Goal: Task Accomplishment & Management: Manage account settings

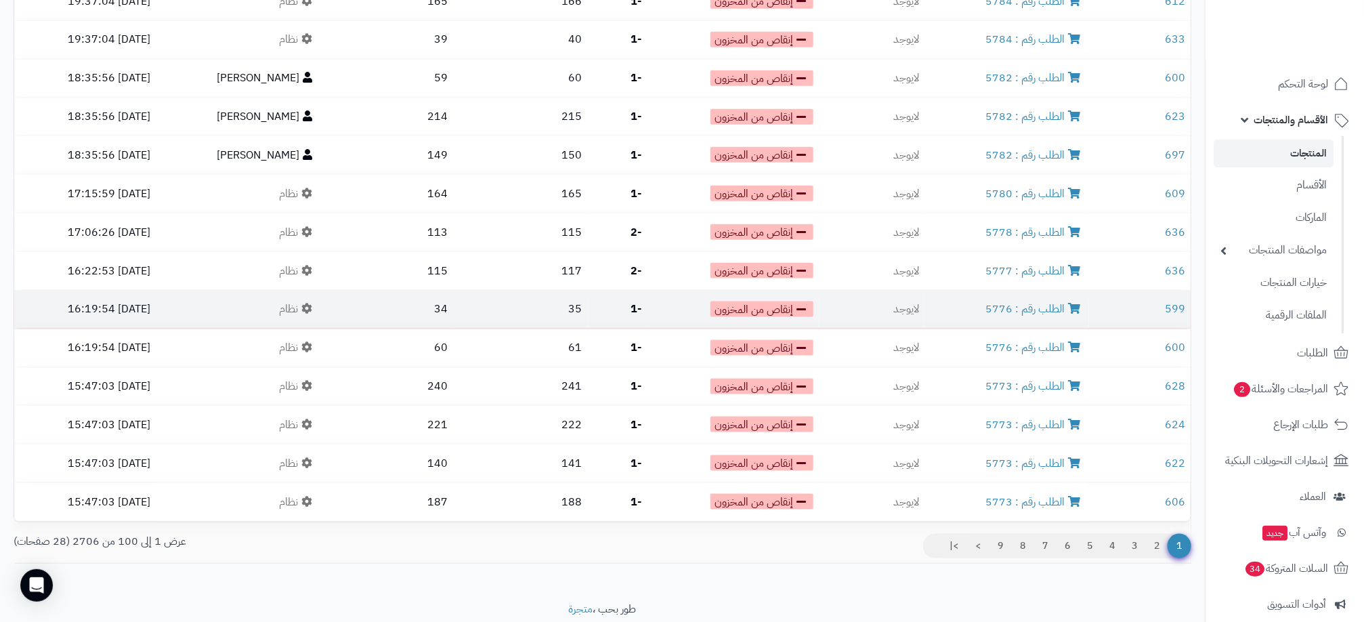
scroll to position [3490, 0]
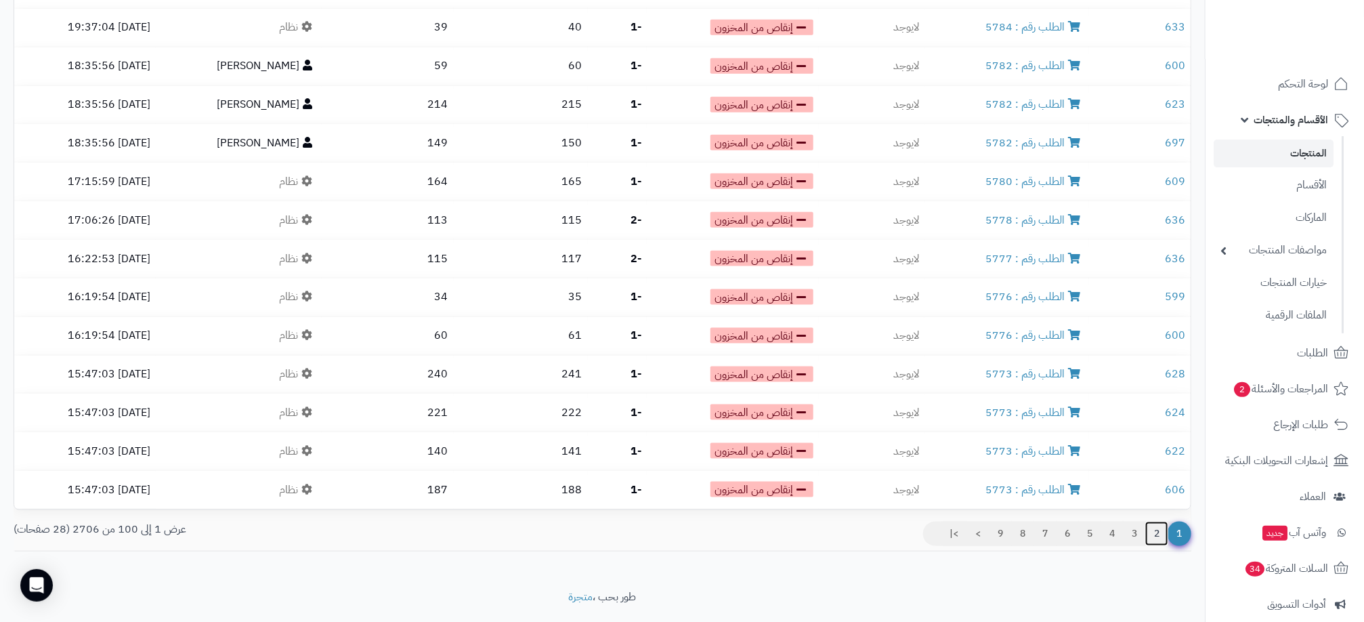
click at [1156, 521] on link "2" at bounding box center [1156, 533] width 23 height 24
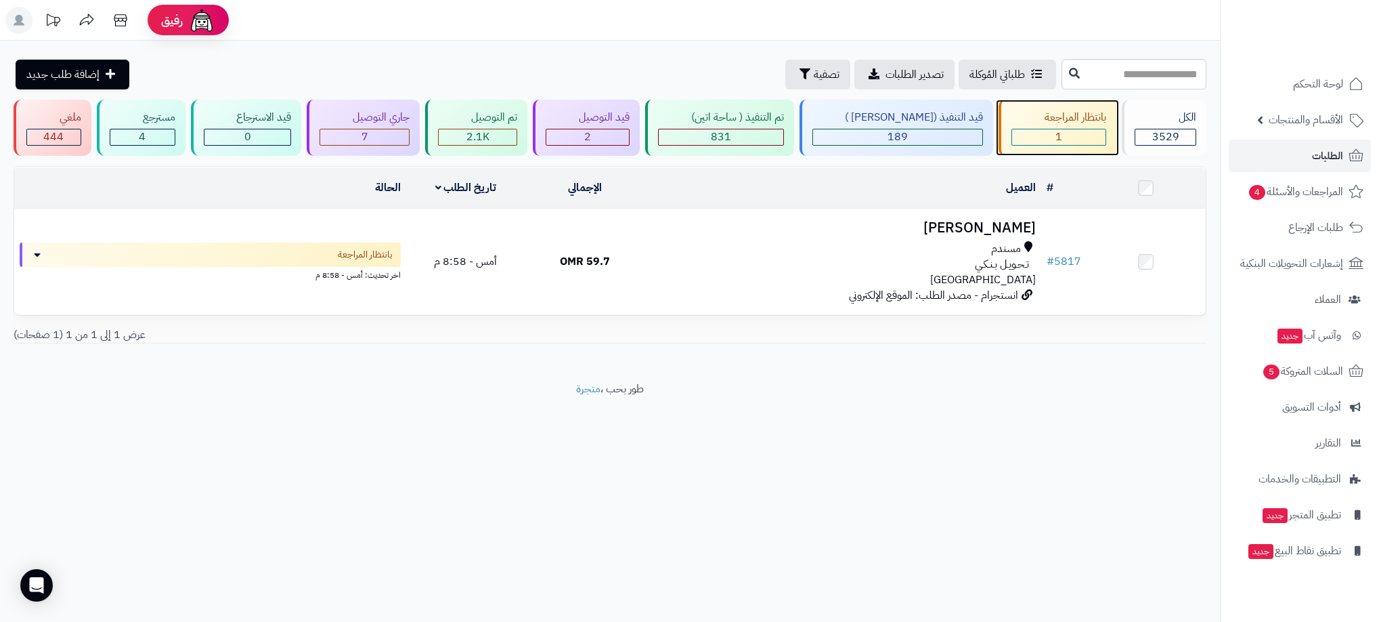
click at [1043, 135] on div "1" at bounding box center [1058, 137] width 93 height 16
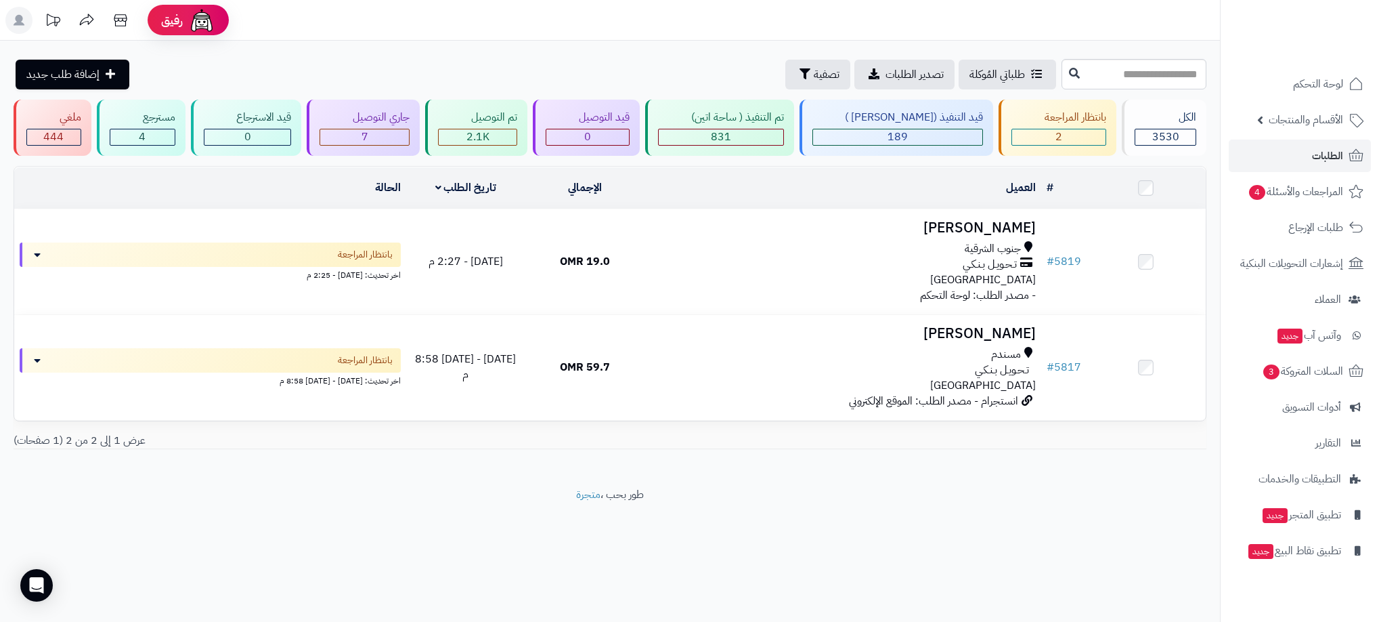
click at [1112, 516] on footer "طور بحب ، متجرة" at bounding box center [610, 521] width 1220 height 68
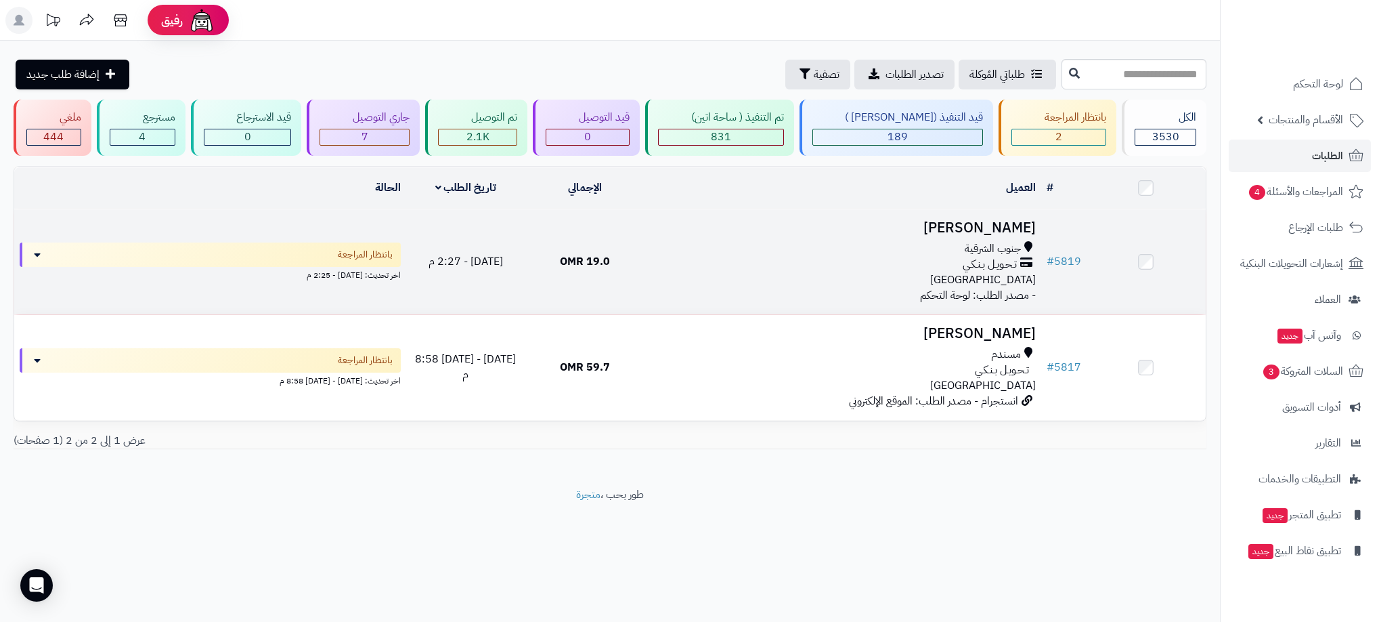
click at [754, 251] on div "جنوب الشرقية" at bounding box center [843, 249] width 386 height 16
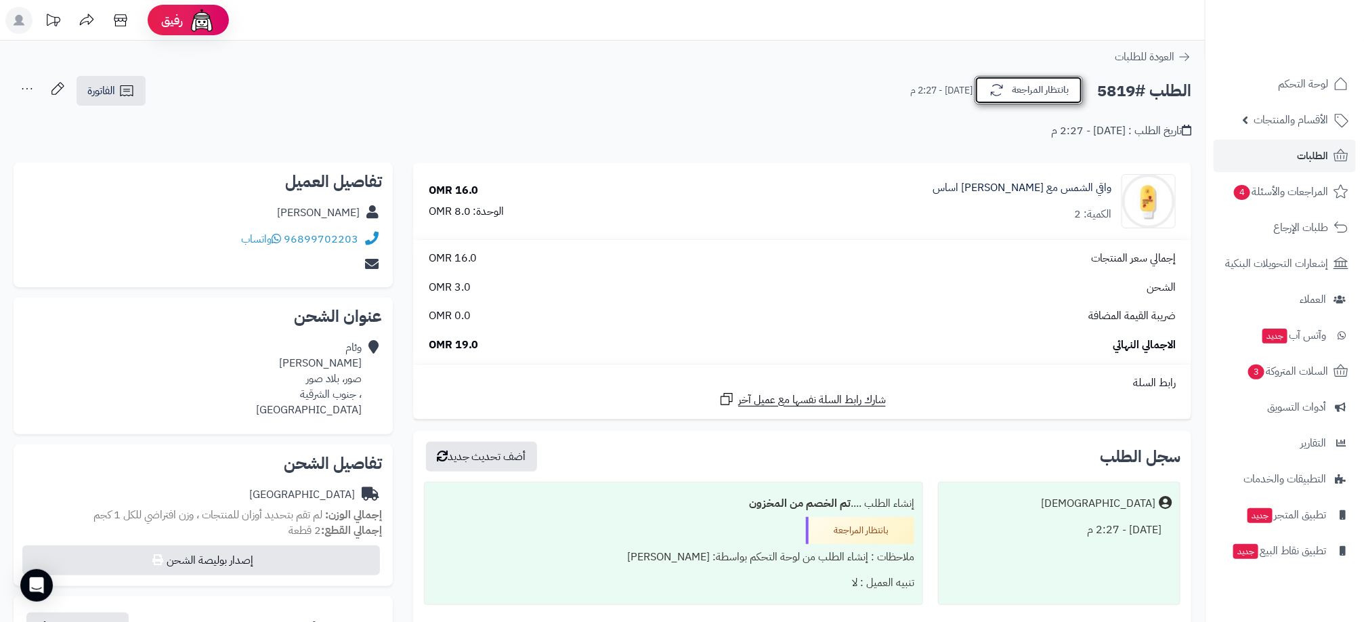
click at [1051, 95] on button "بانتظار المراجعة" at bounding box center [1028, 90] width 108 height 28
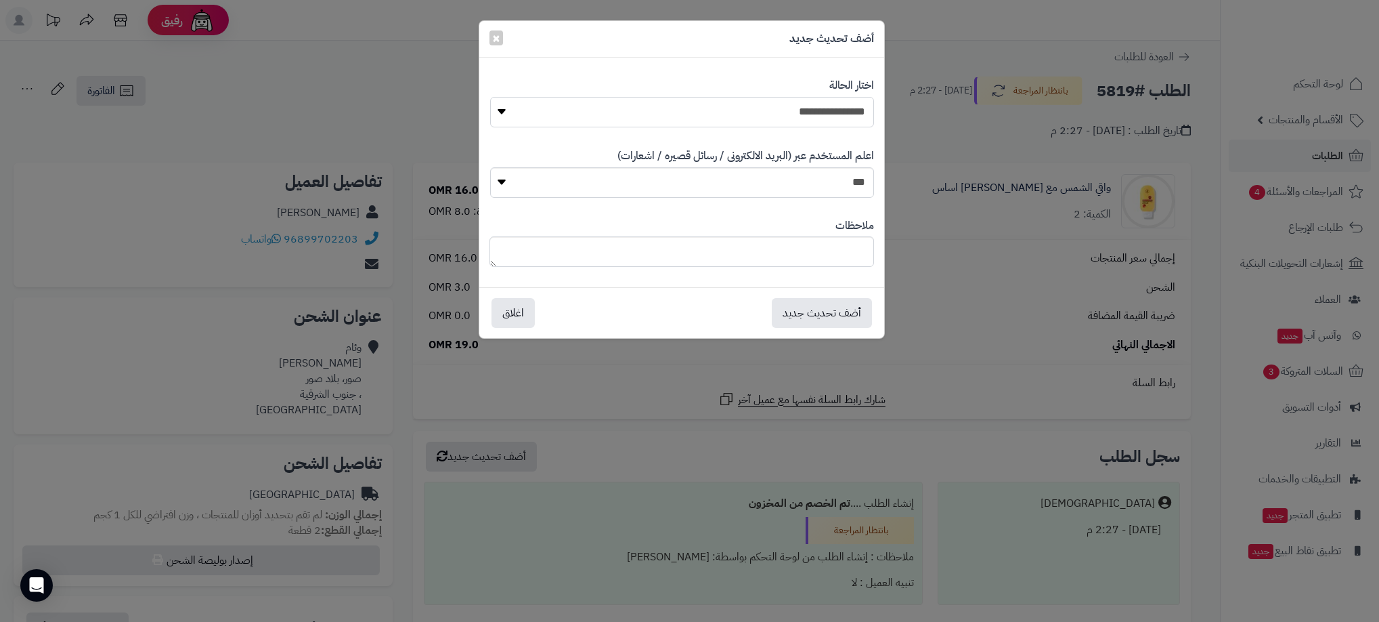
click at [778, 106] on select "**********" at bounding box center [682, 112] width 384 height 30
select select "**"
click at [490, 97] on select "**********" at bounding box center [682, 112] width 384 height 30
click at [832, 315] on button "أضف تحديث جديد" at bounding box center [822, 312] width 100 height 30
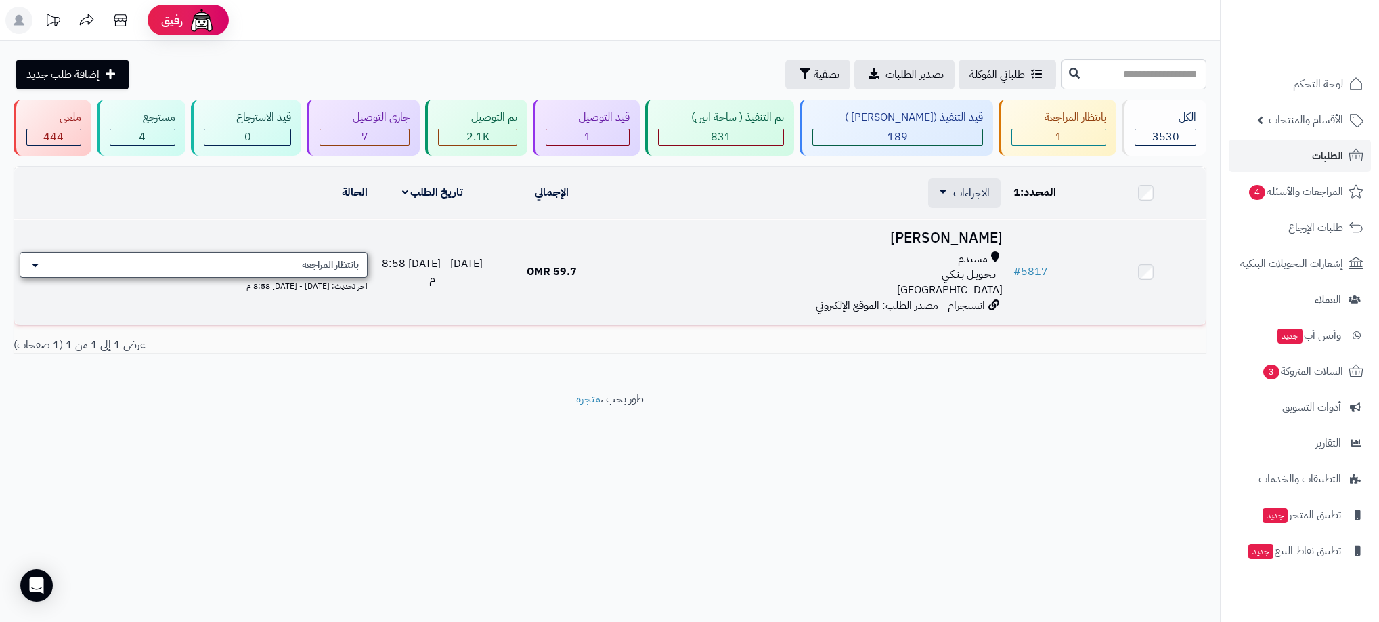
click at [349, 269] on span "بانتظار المراجعة" at bounding box center [330, 265] width 57 height 14
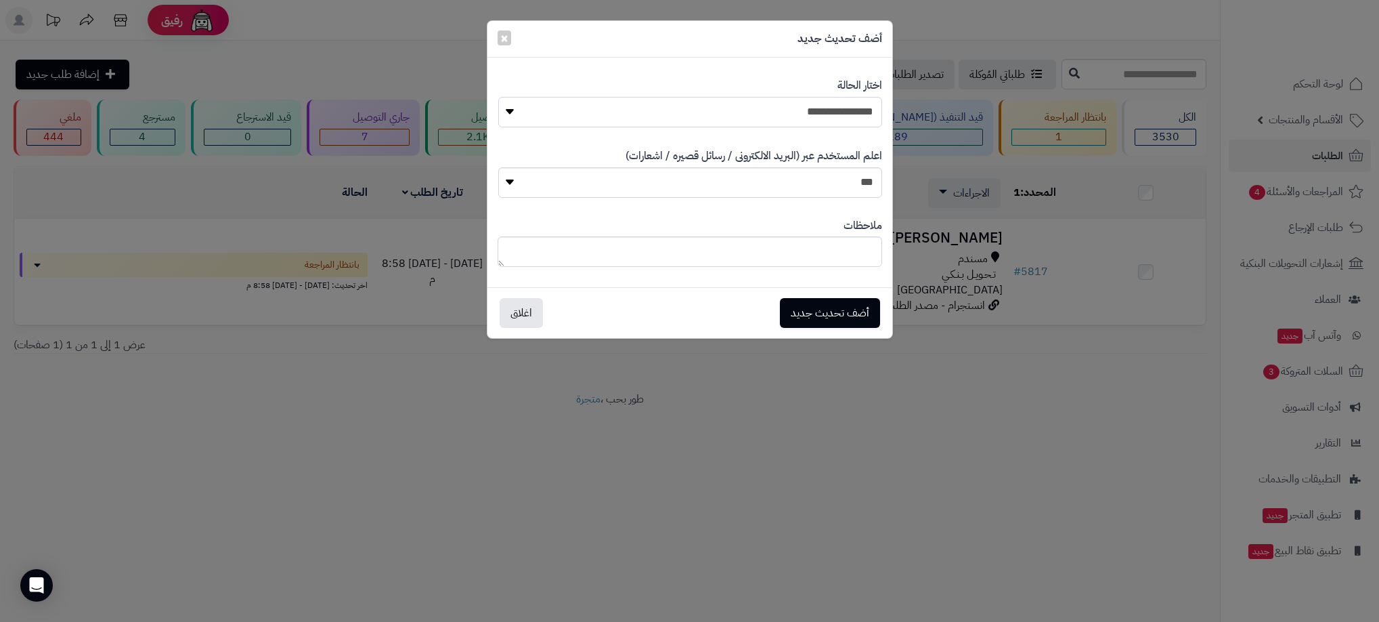
click at [813, 108] on select "**********" at bounding box center [690, 112] width 384 height 30
select select "**"
click at [498, 97] on select "**********" at bounding box center [690, 112] width 384 height 30
click at [843, 317] on button "أضف تحديث جديد" at bounding box center [830, 312] width 100 height 30
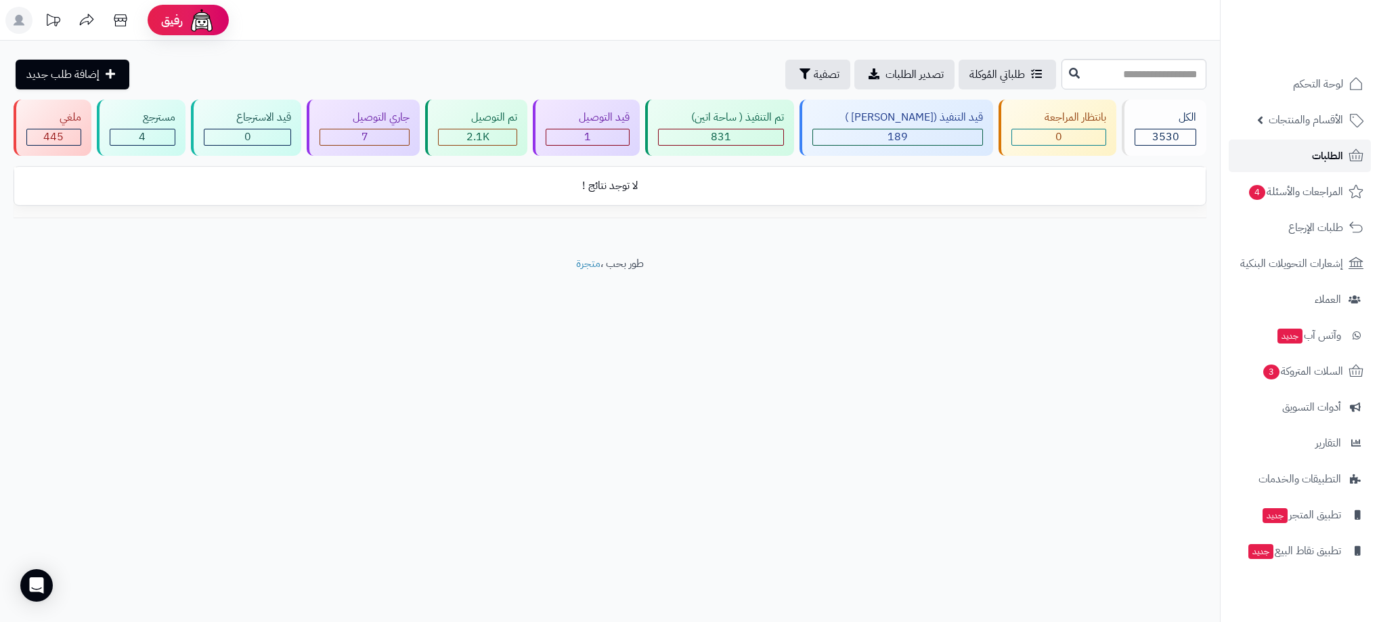
click at [1349, 156] on icon at bounding box center [1356, 156] width 16 height 16
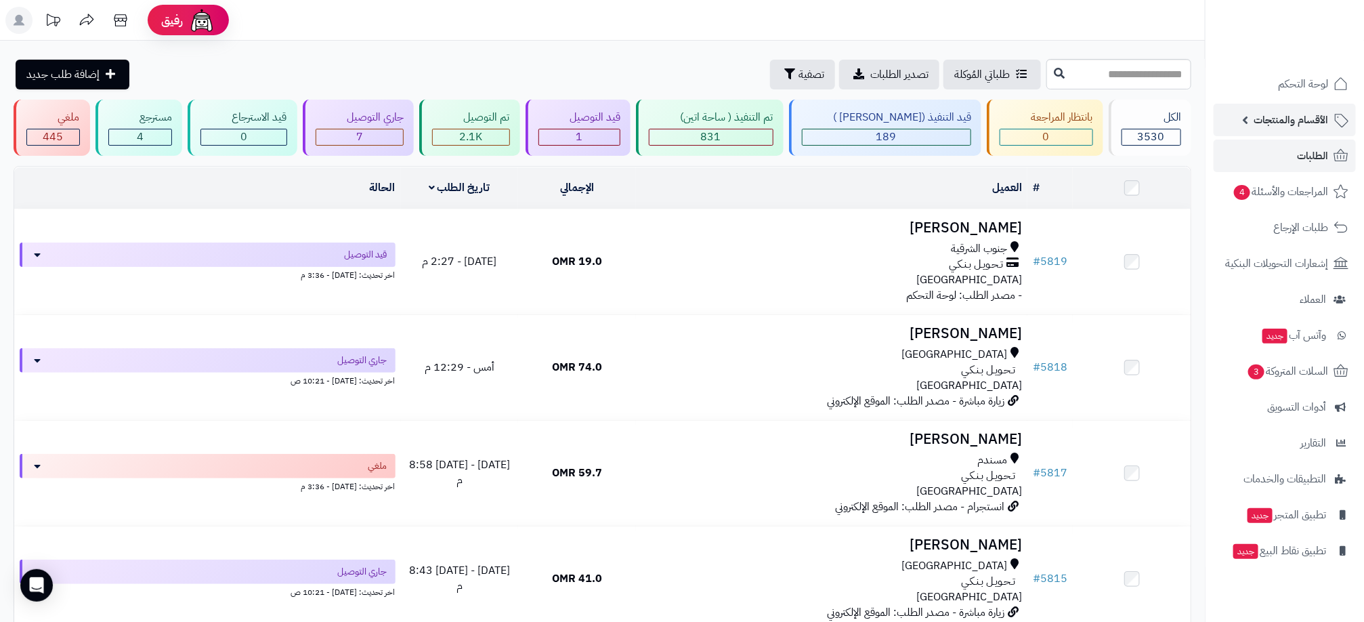
click at [1298, 130] on link "الأقسام والمنتجات" at bounding box center [1284, 120] width 142 height 33
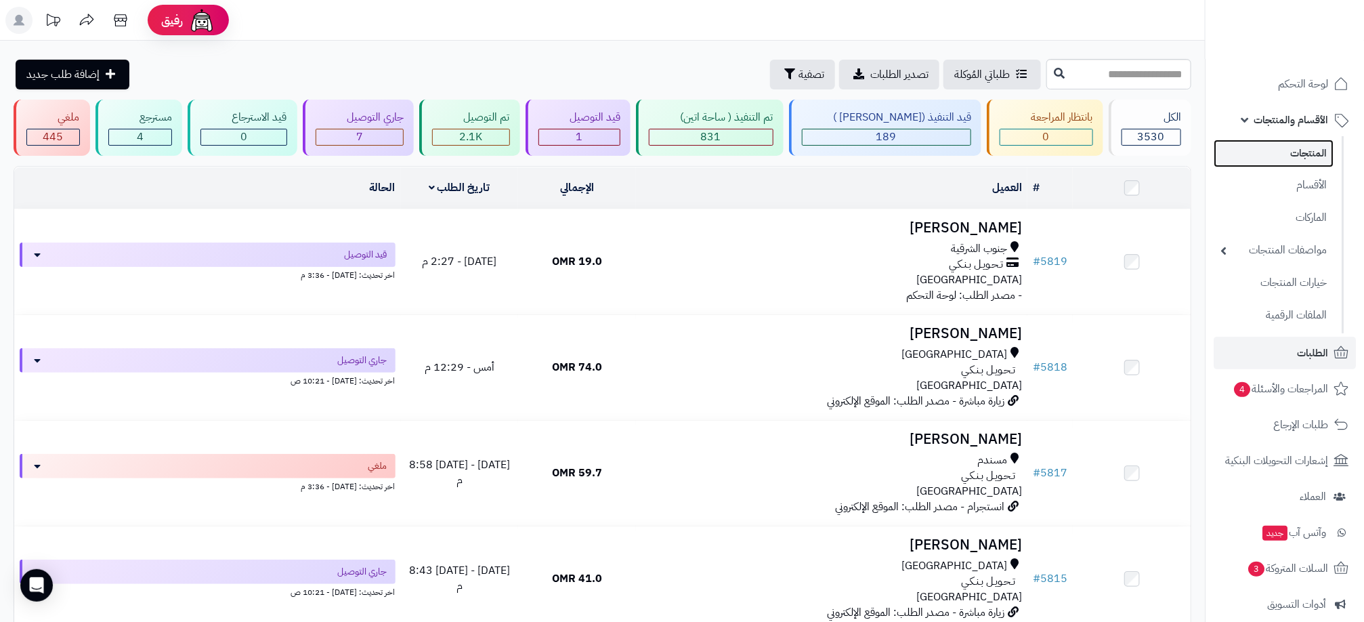
click at [1306, 158] on link "المنتجات" at bounding box center [1273, 153] width 120 height 28
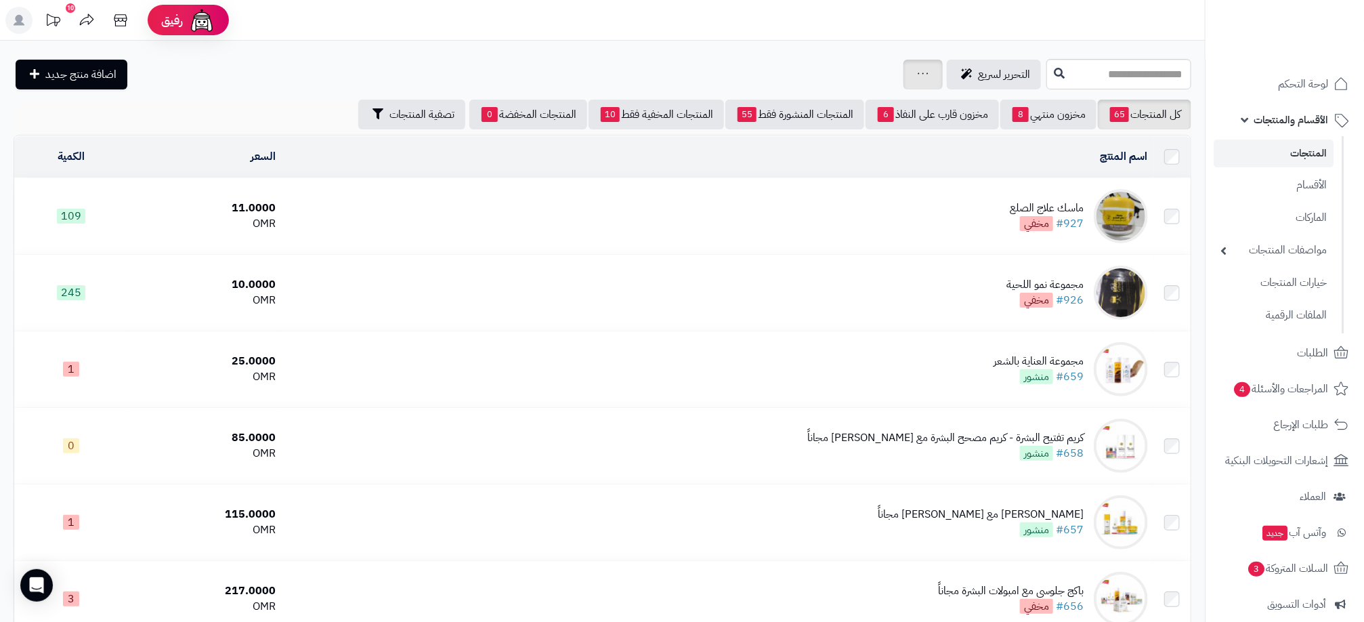
click at [903, 76] on div "جرد مخزون المنتجات جرد مخزون الخيارات فقط تعديل أسعار المنتجات الملصقات تصدير ا…" at bounding box center [922, 75] width 39 height 30
click at [918, 76] on icon at bounding box center [923, 73] width 11 height 9
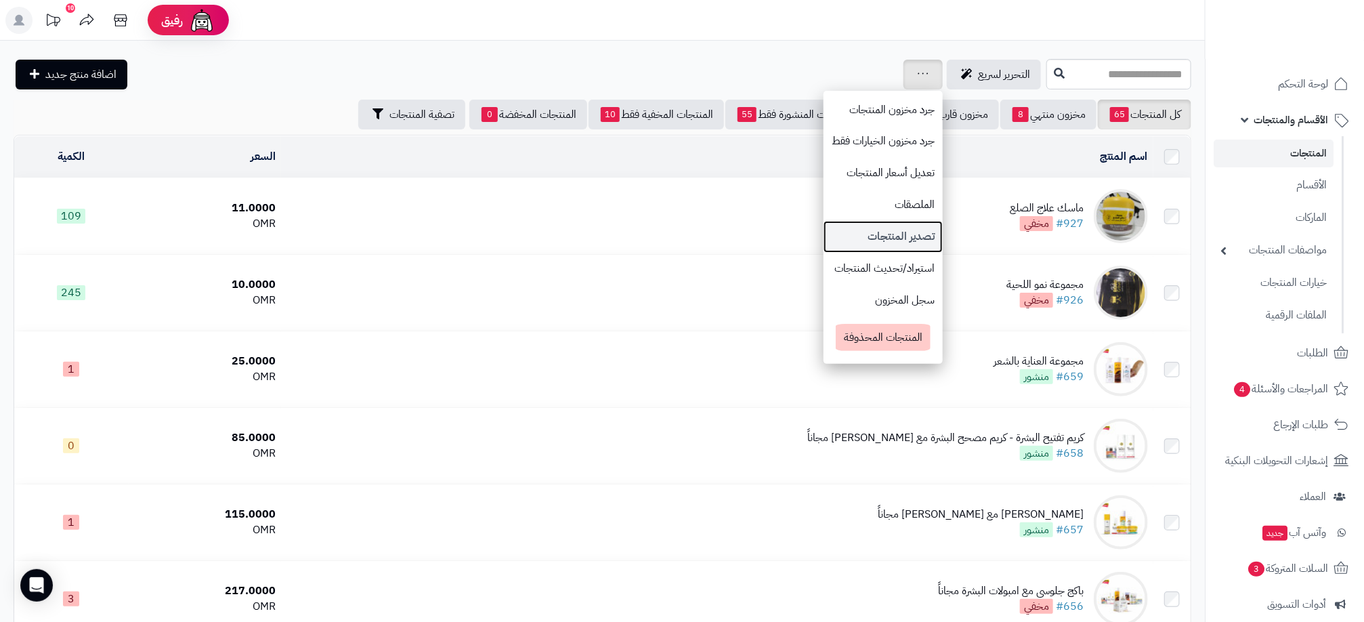
click at [827, 234] on link "تصدير المنتجات" at bounding box center [882, 237] width 119 height 32
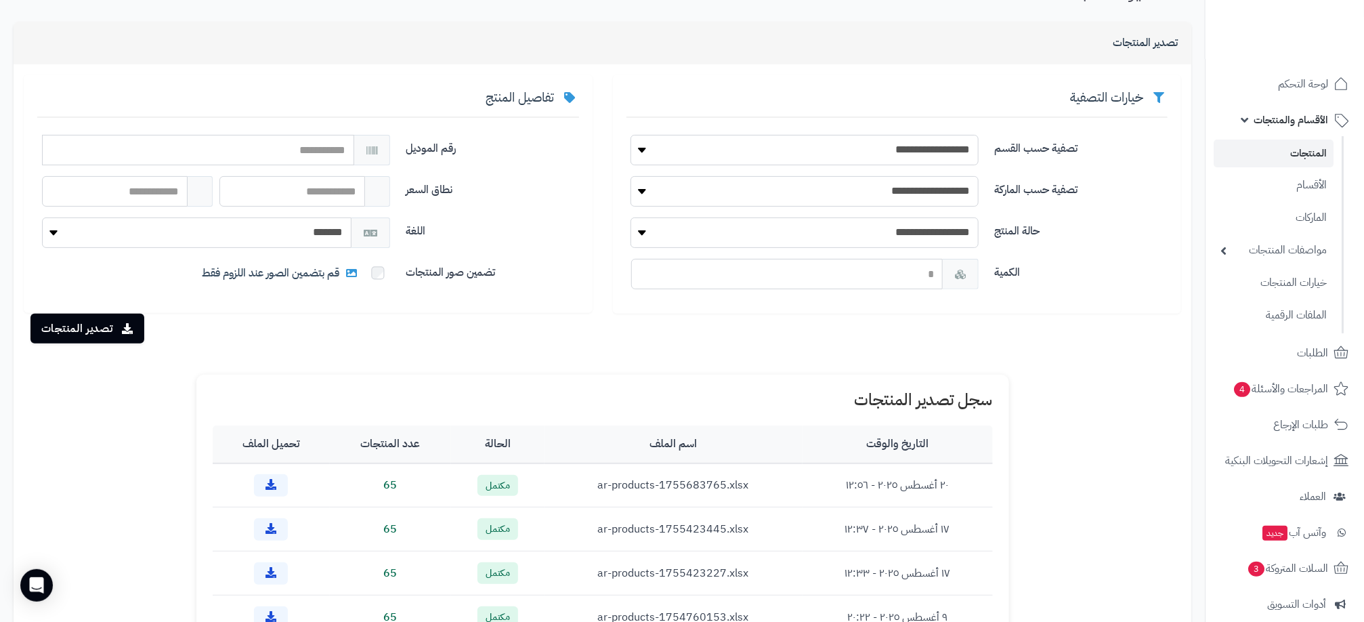
scroll to position [203, 0]
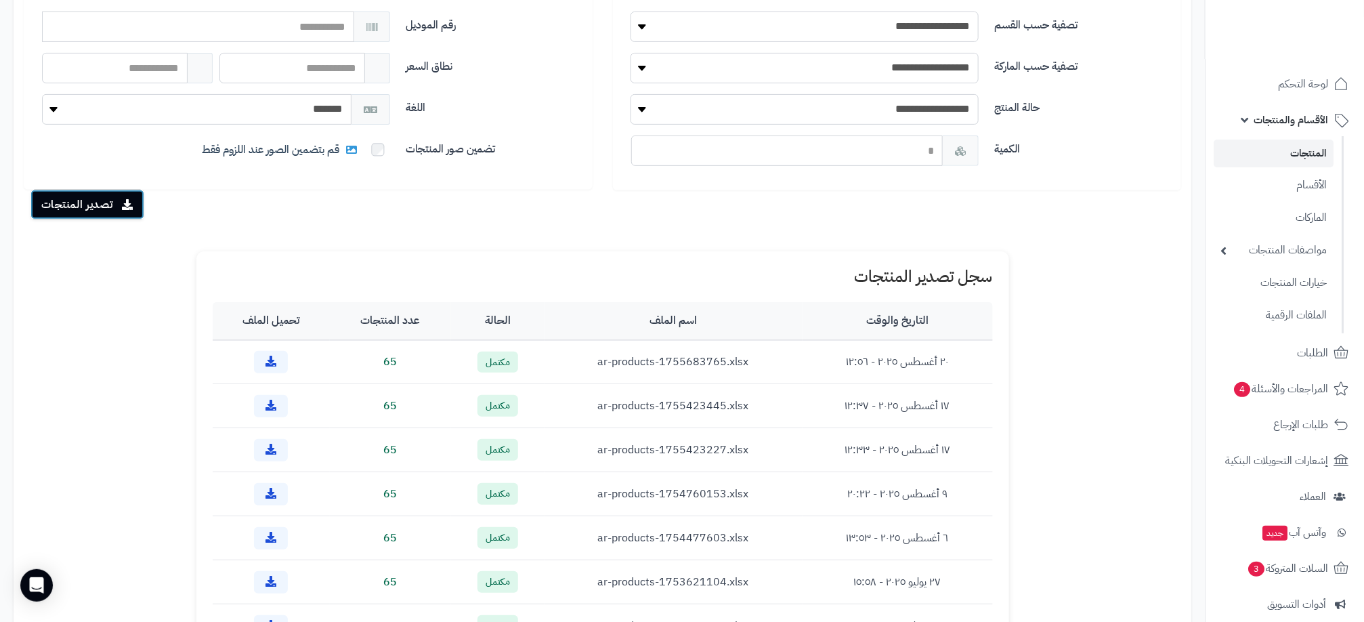
click at [64, 202] on button "تصدير المنتجات" at bounding box center [87, 205] width 114 height 30
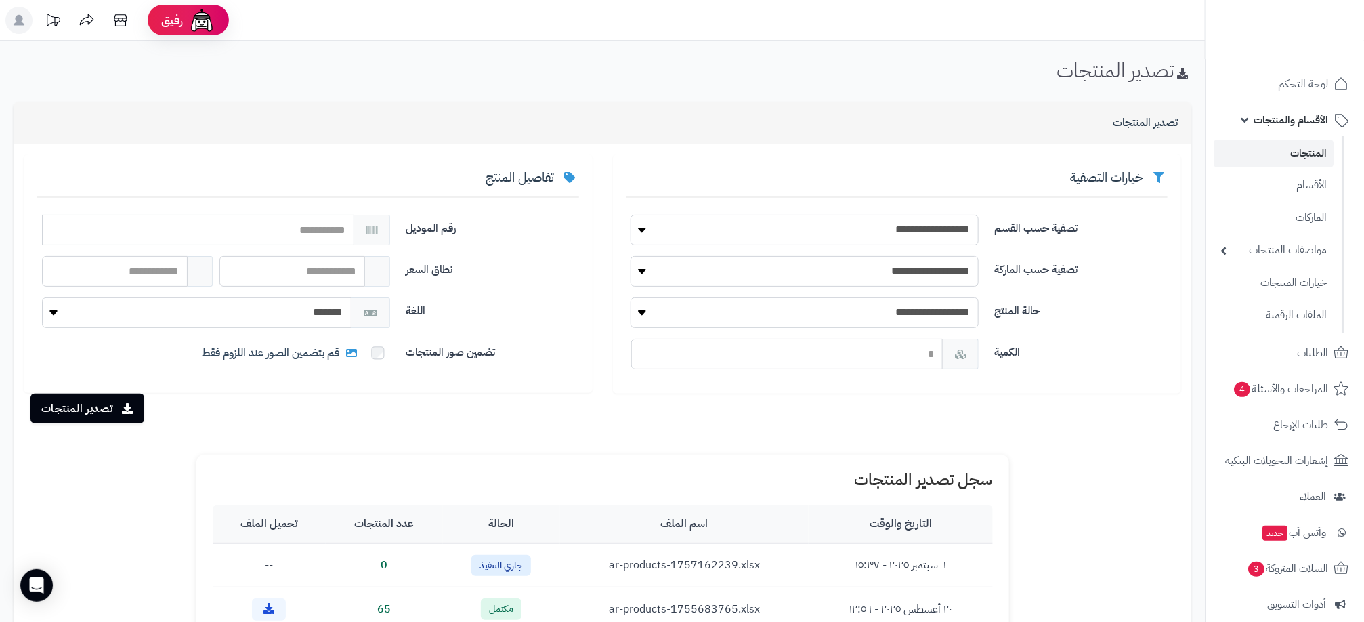
click at [366, 90] on div "**********" at bounding box center [602, 509] width 1205 height 936
click at [276, 563] on icon at bounding box center [270, 564] width 11 height 11
click at [1321, 139] on ul "المنتجات الأقسام الماركات مواصفات المنتجات مواصفات المنتجات أنواع المواصفات خيا…" at bounding box center [1274, 234] width 138 height 197
click at [1313, 158] on link "المنتجات" at bounding box center [1273, 153] width 120 height 28
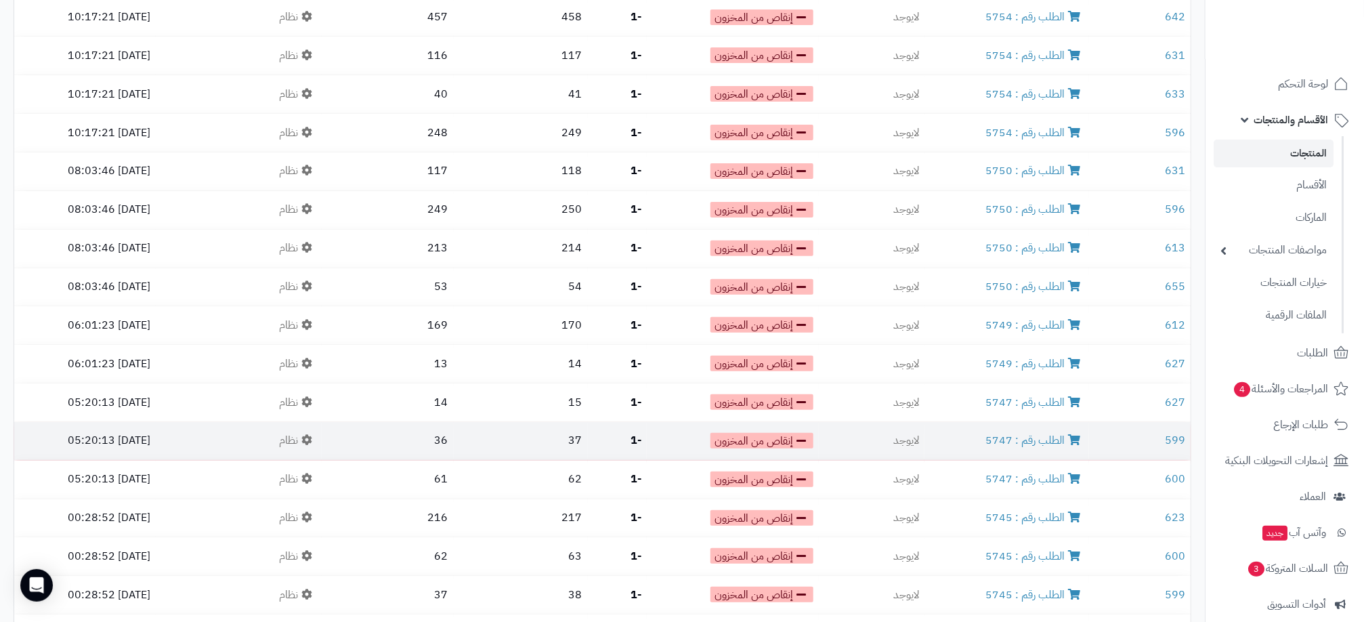
scroll to position [3490, 0]
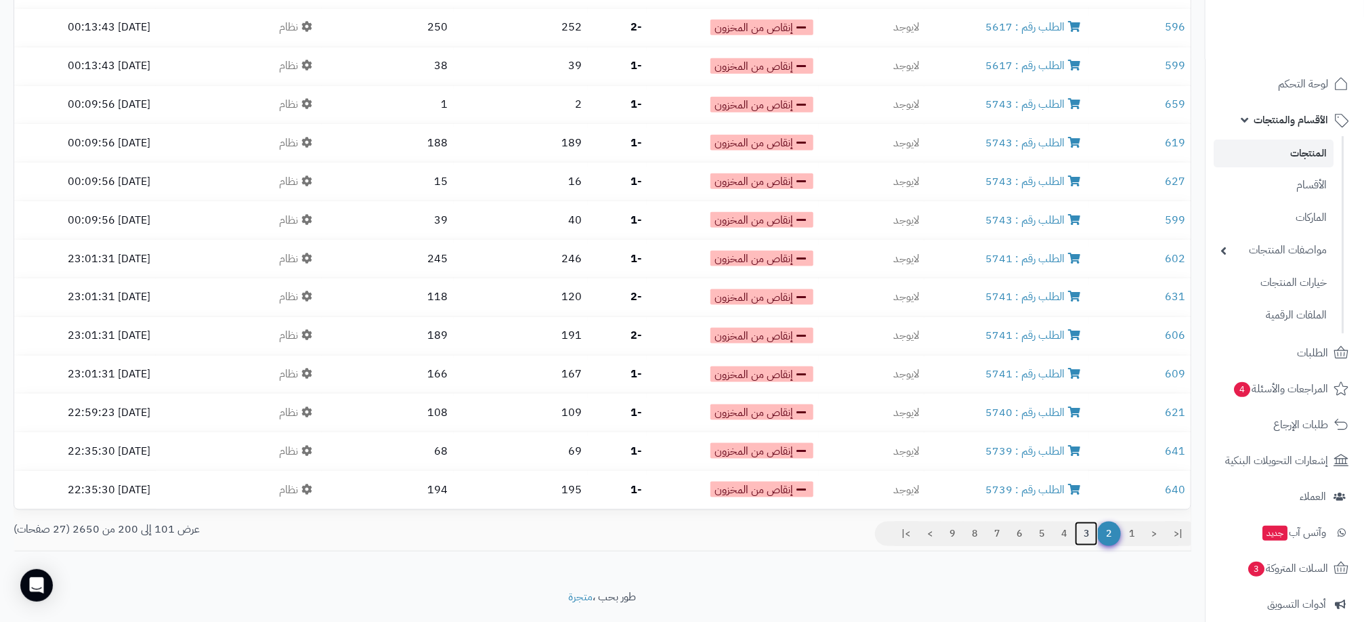
click at [1081, 521] on link "3" at bounding box center [1086, 533] width 23 height 24
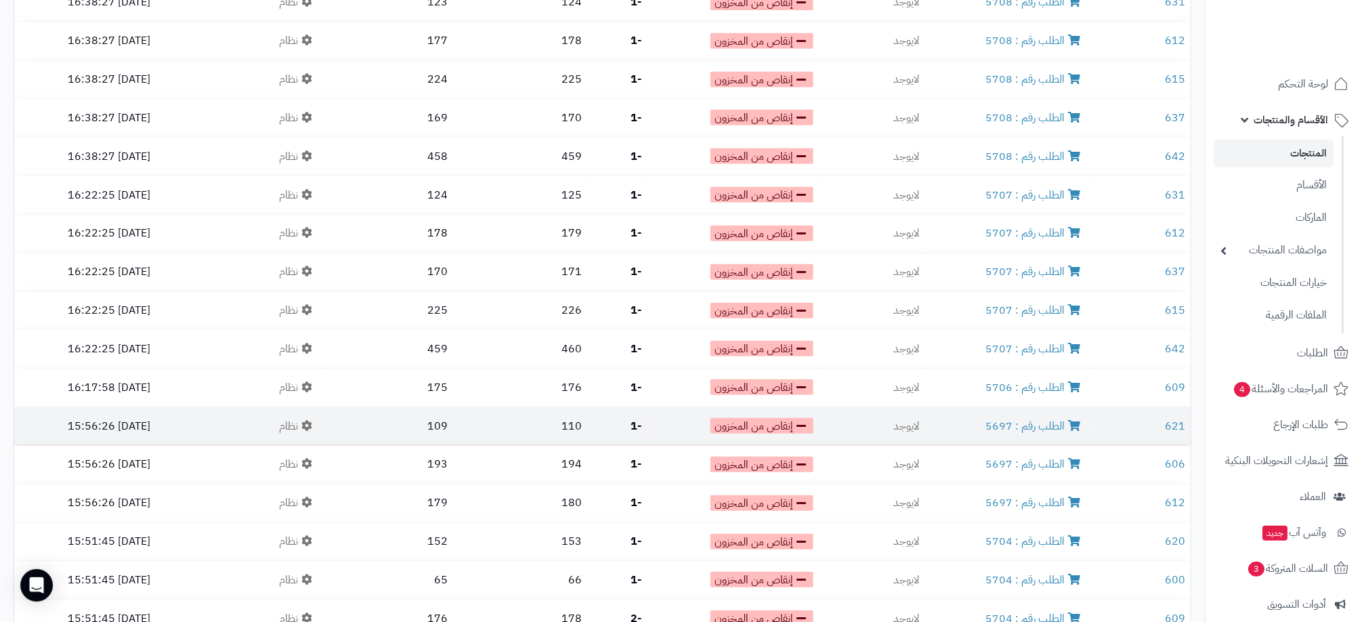
scroll to position [3490, 0]
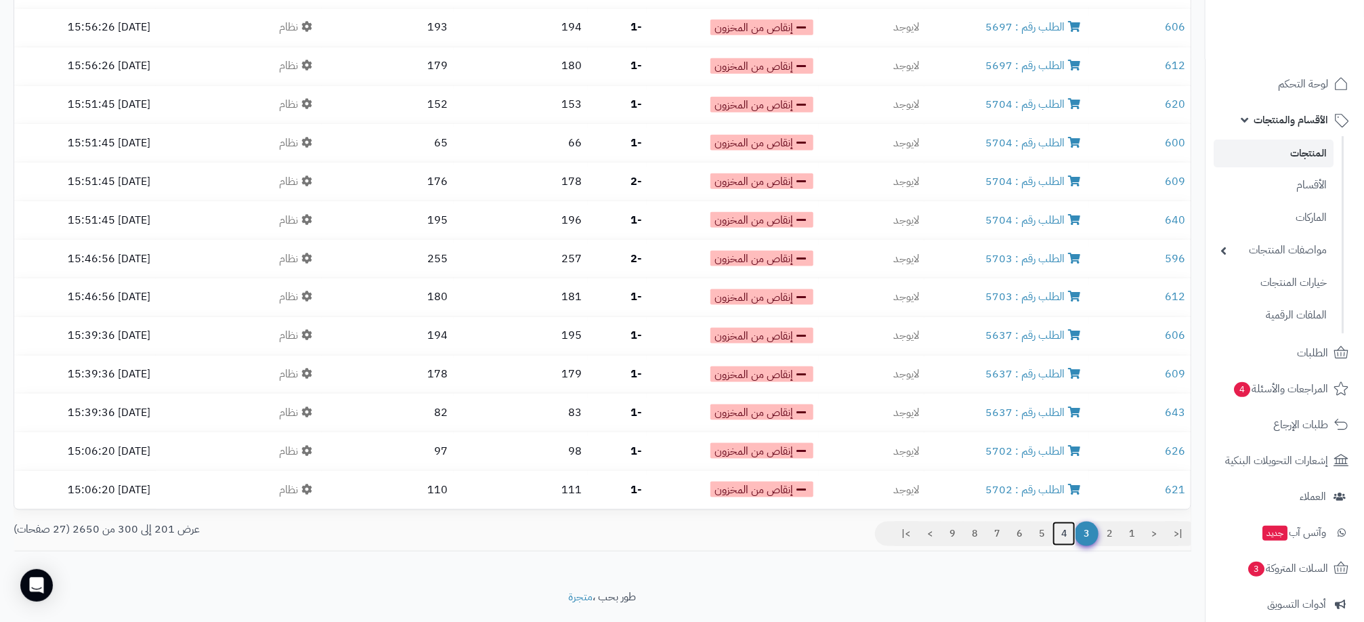
click at [1057, 521] on link "4" at bounding box center [1063, 533] width 23 height 24
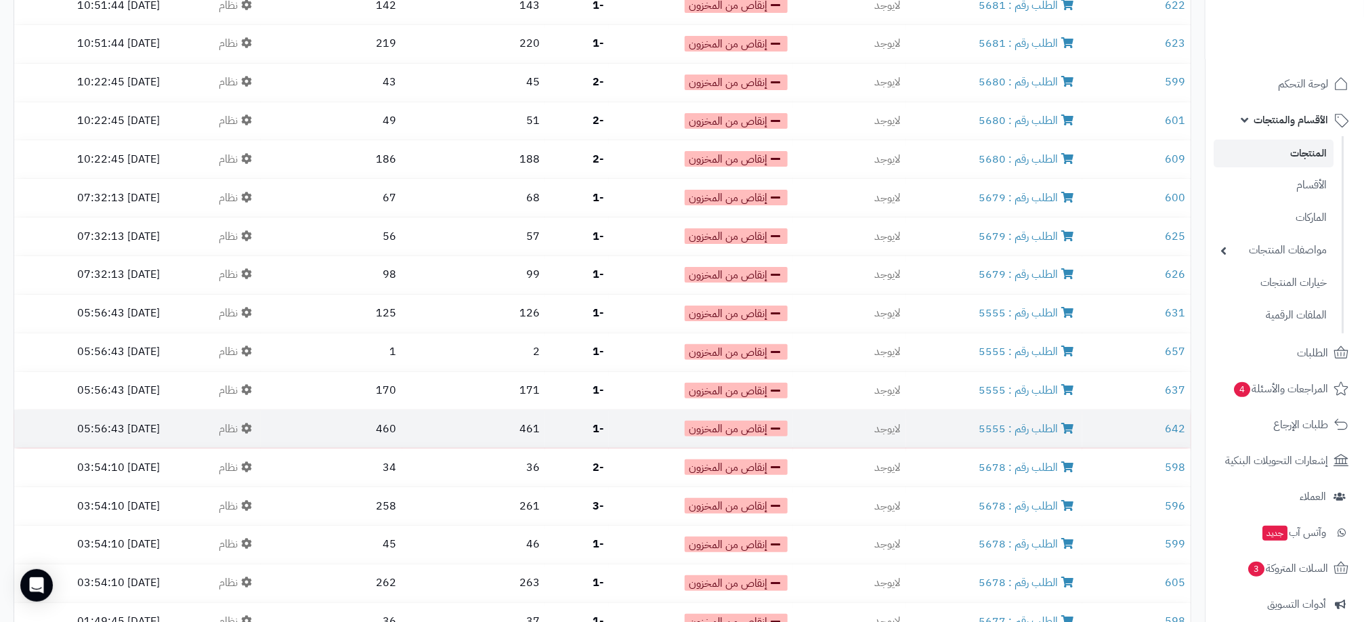
scroll to position [3490, 0]
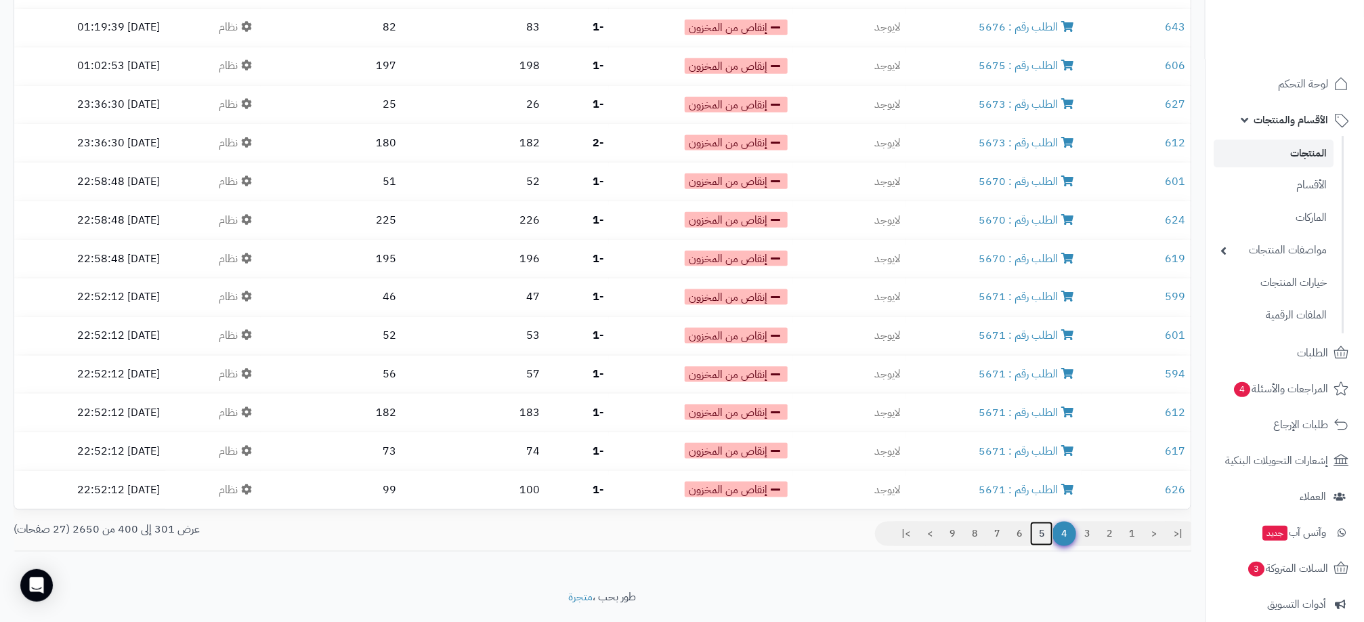
click at [1038, 521] on link "5" at bounding box center [1041, 533] width 23 height 24
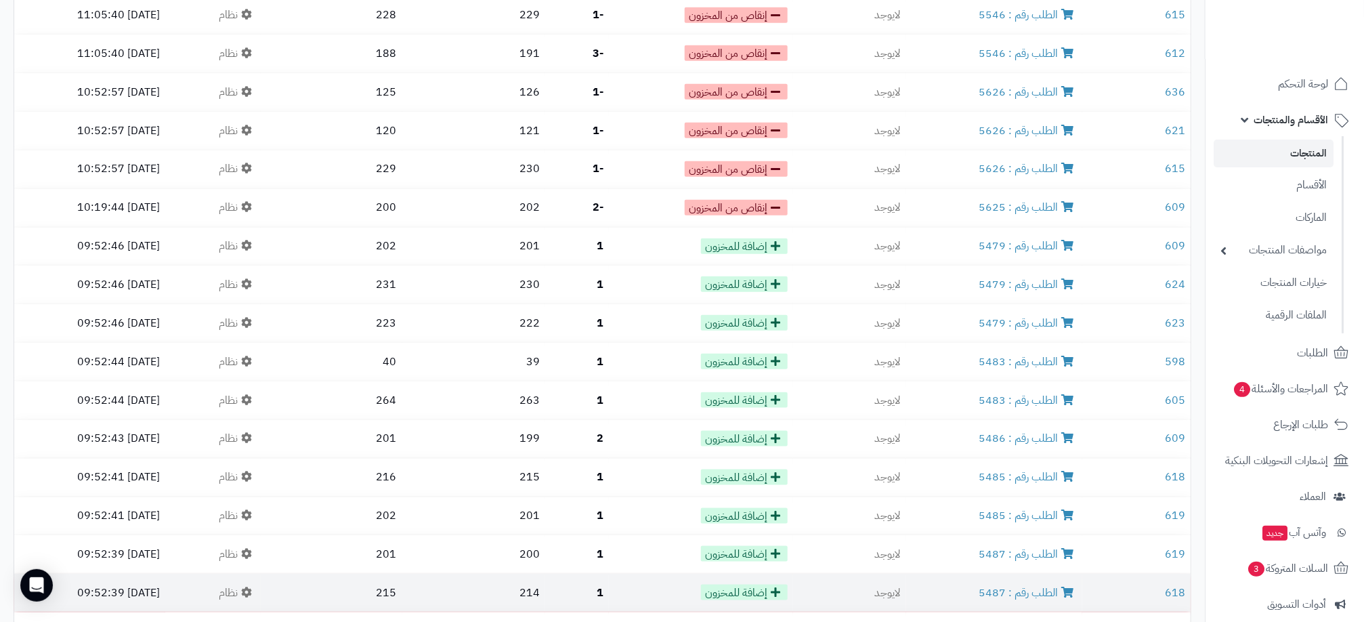
scroll to position [3490, 0]
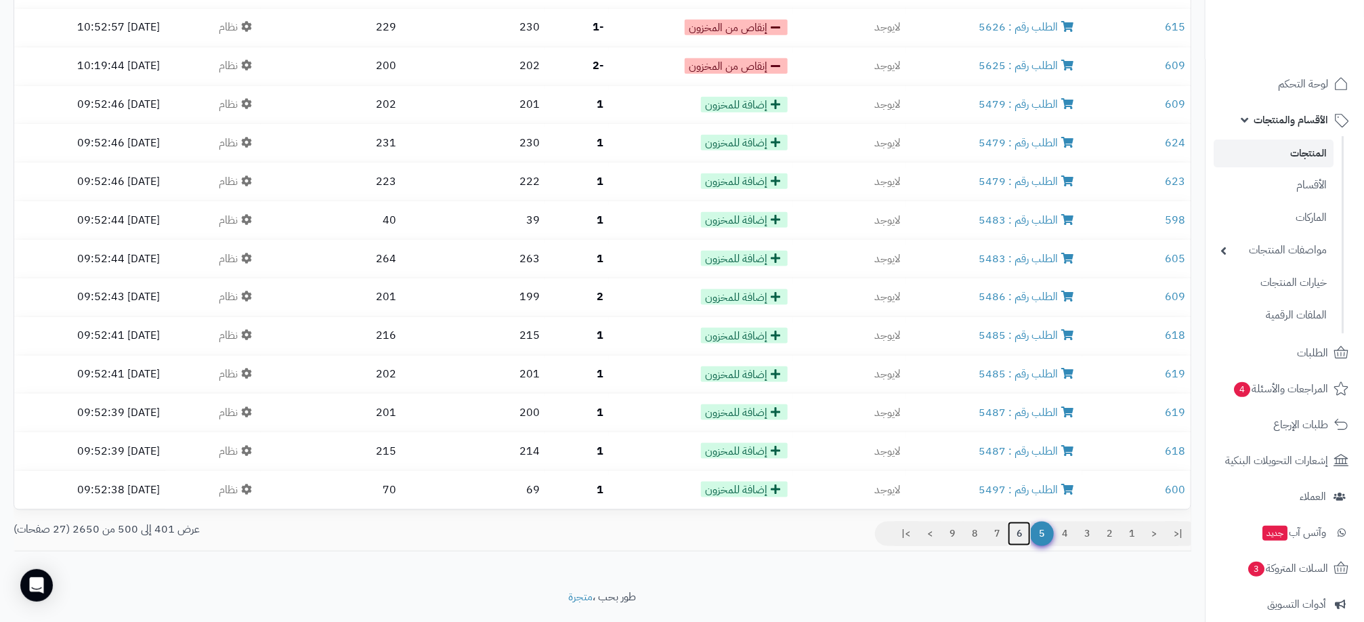
click at [1014, 521] on link "6" at bounding box center [1019, 533] width 23 height 24
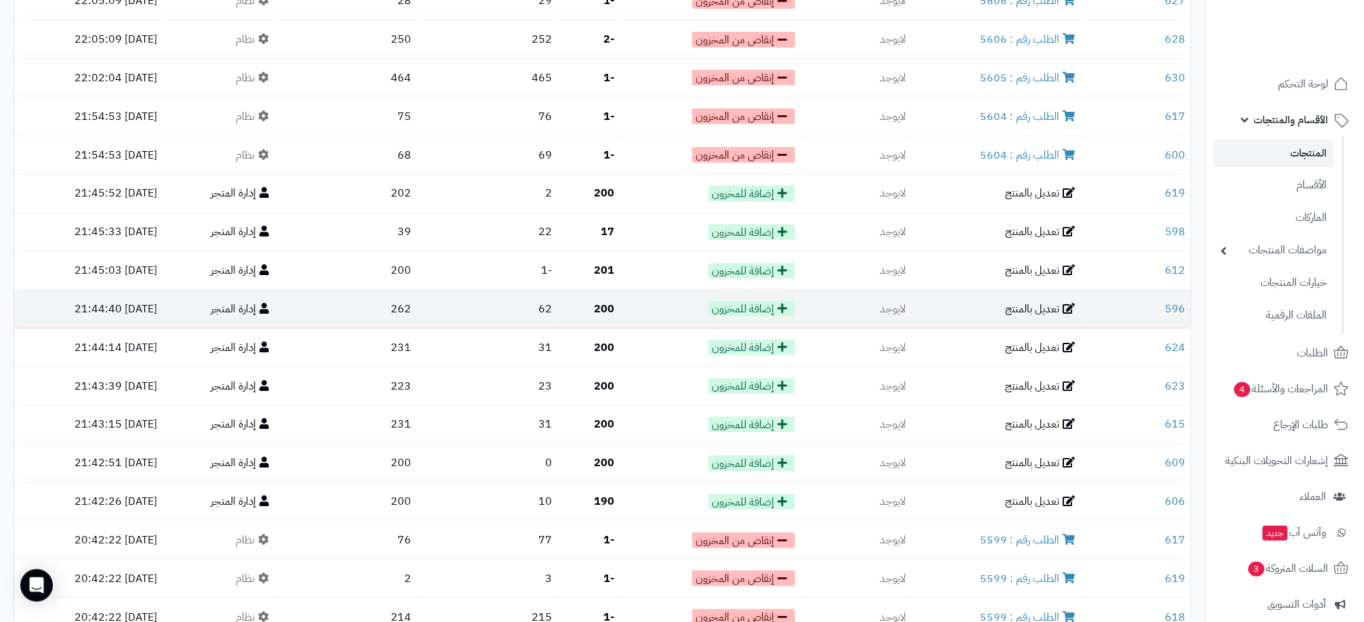
scroll to position [2641, 0]
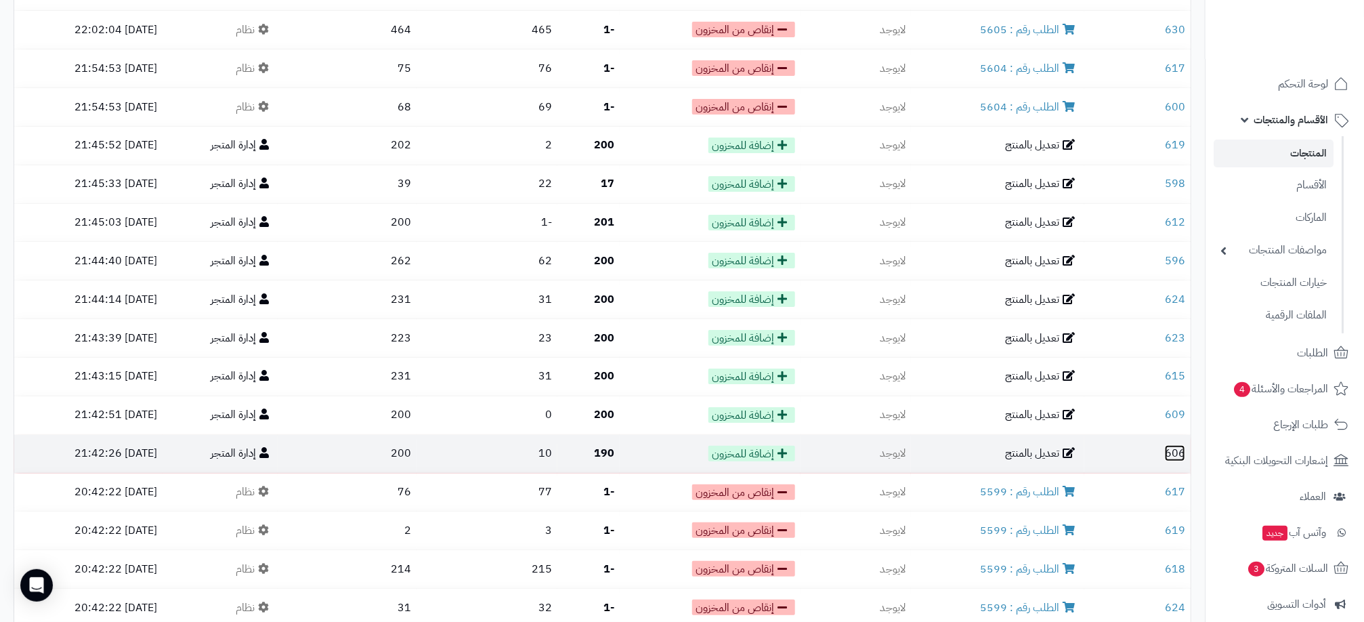
click at [1181, 445] on link "606" at bounding box center [1175, 453] width 20 height 16
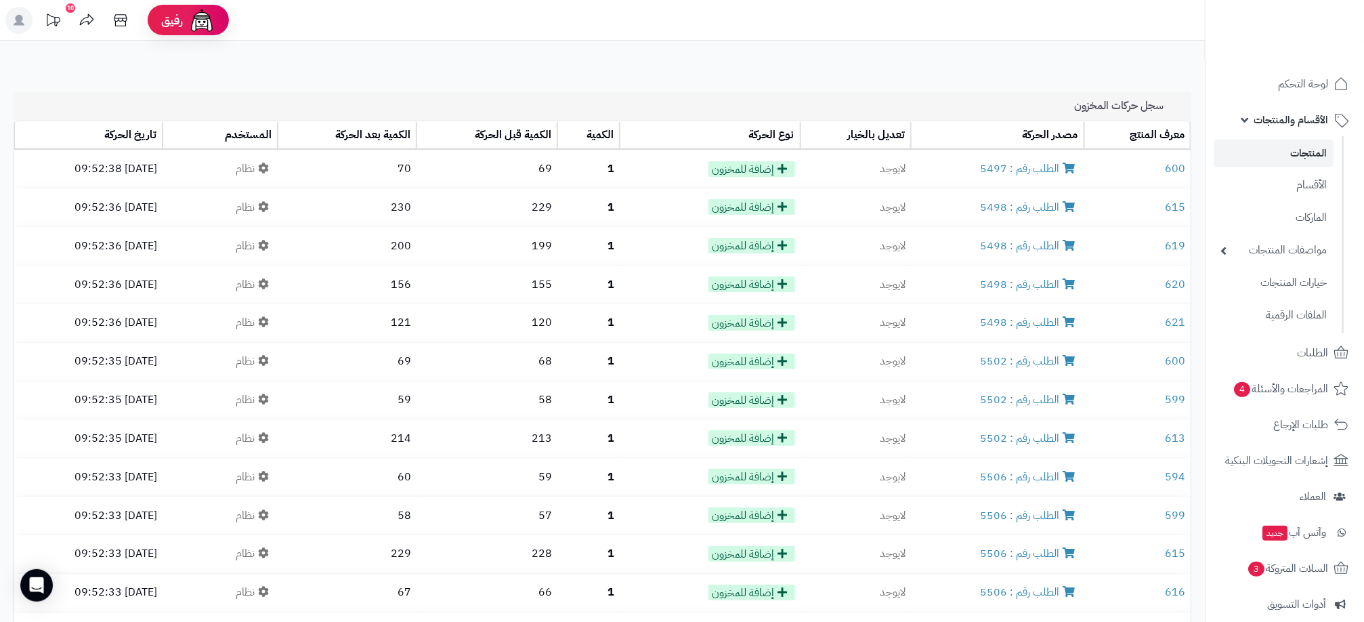
click at [1307, 155] on link "المنتجات" at bounding box center [1273, 153] width 120 height 28
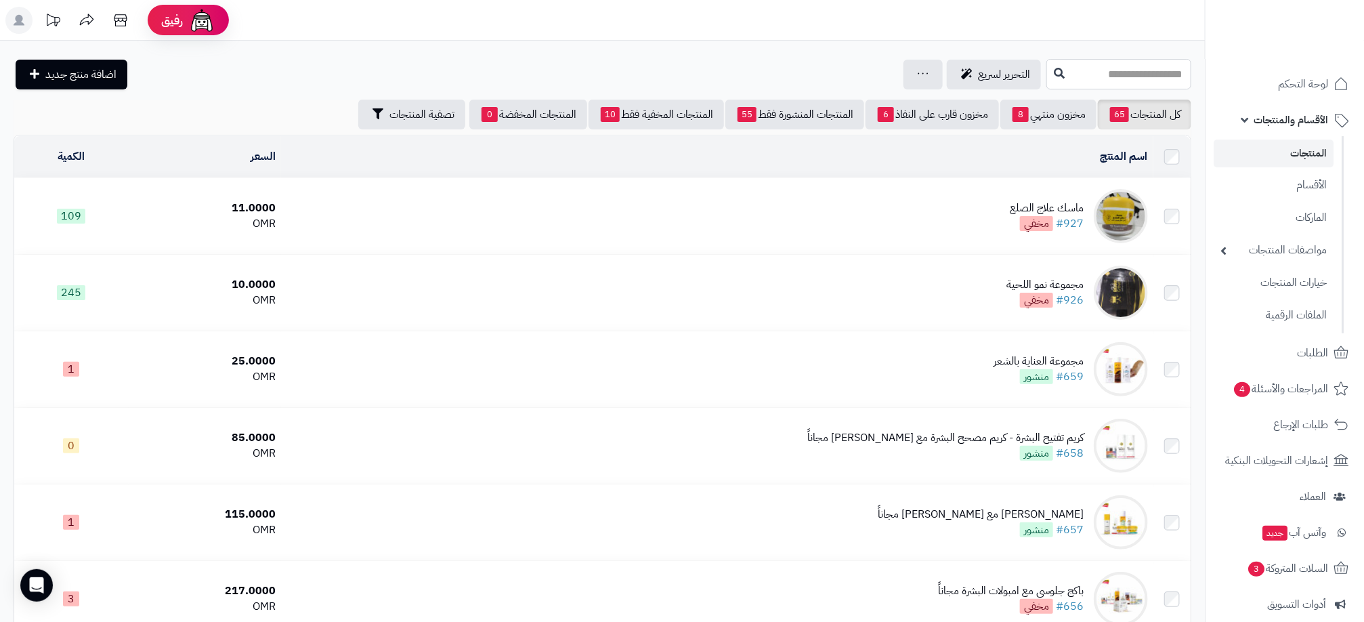
click at [1095, 69] on input "text" at bounding box center [1118, 74] width 145 height 30
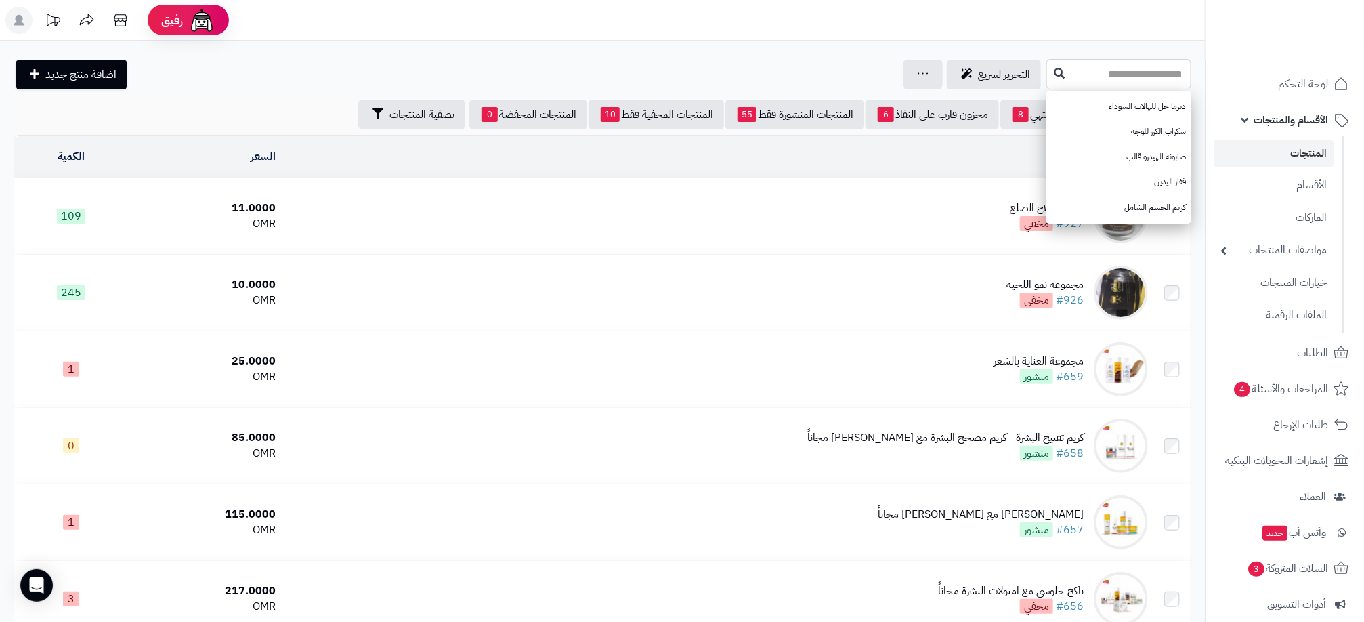
click at [654, 60] on div "التحرير لسريع جرد مخزون المنتجات جرد مخزون الخيارات فقط تعديل أسعار المنتجات ال…" at bounding box center [528, 75] width 1029 height 30
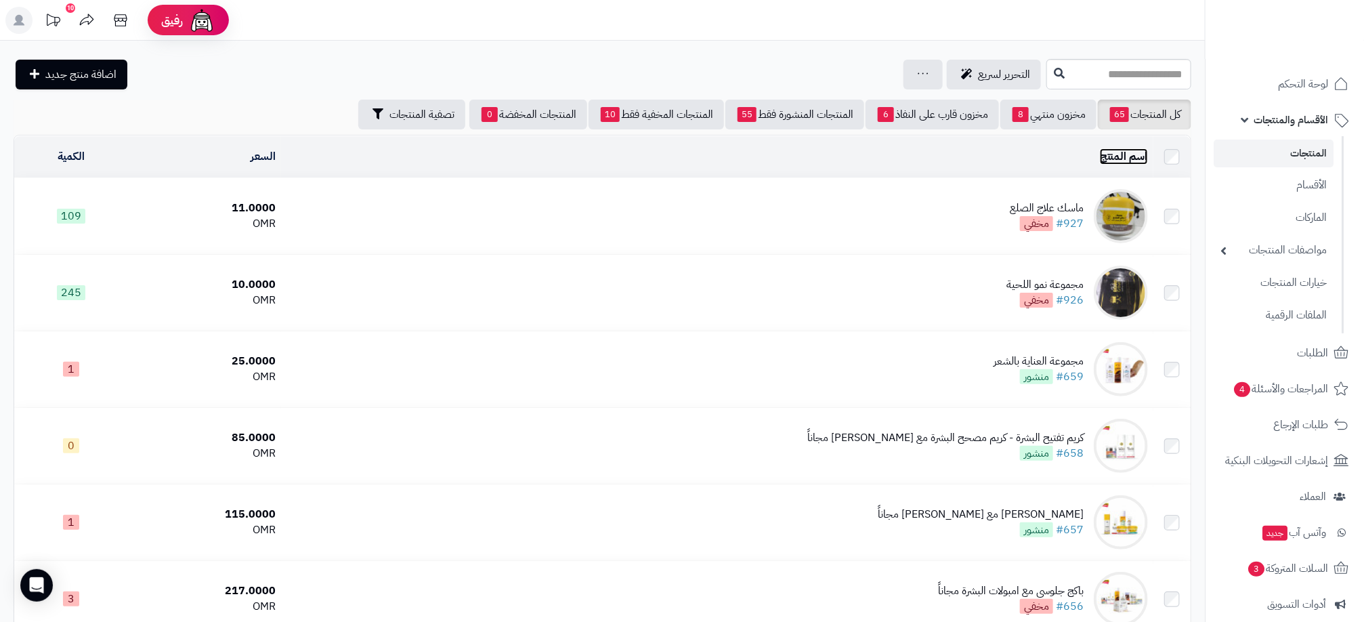
click at [1128, 157] on link "اسم المنتج" at bounding box center [1124, 156] width 48 height 16
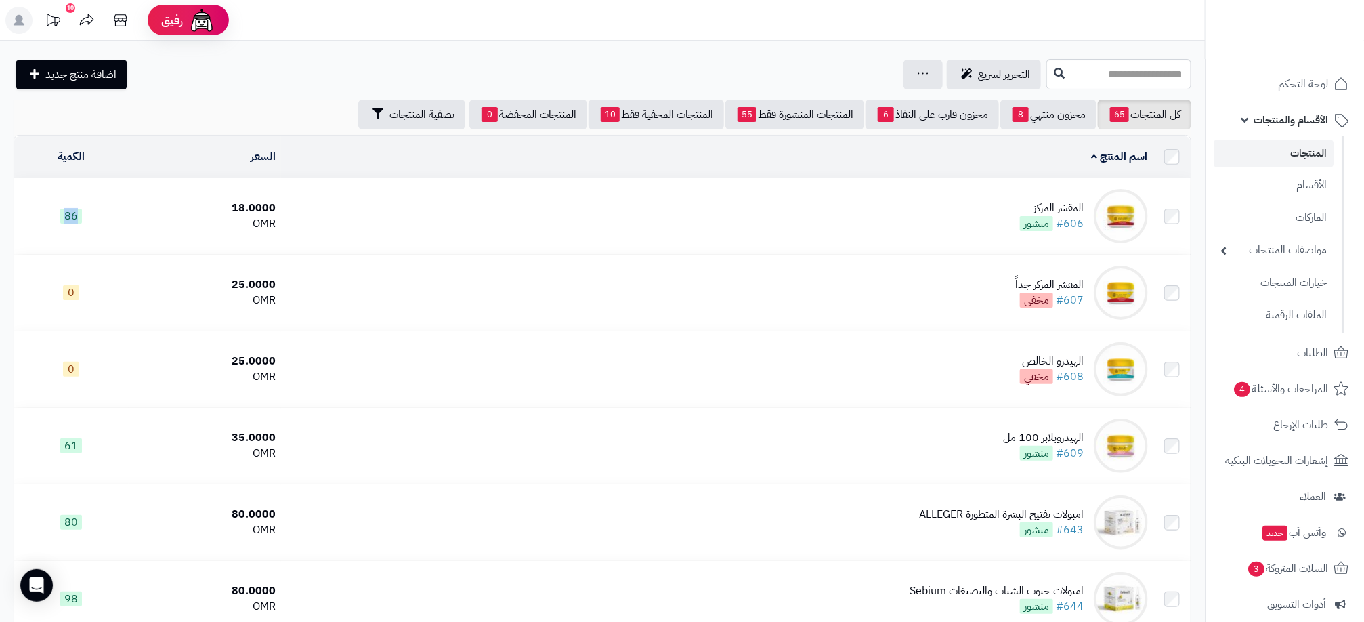
drag, startPoint x: 47, startPoint y: 230, endPoint x: 95, endPoint y: 221, distance: 49.4
click at [95, 221] on td "86" at bounding box center [71, 216] width 114 height 76
drag, startPoint x: 95, startPoint y: 221, endPoint x: 356, endPoint y: 71, distance: 300.4
click at [356, 71] on div "التحرير لسريع جرد مخزون المنتجات جرد مخزون الخيارات فقط تعديل أسعار المنتجات ال…" at bounding box center [528, 75] width 1029 height 30
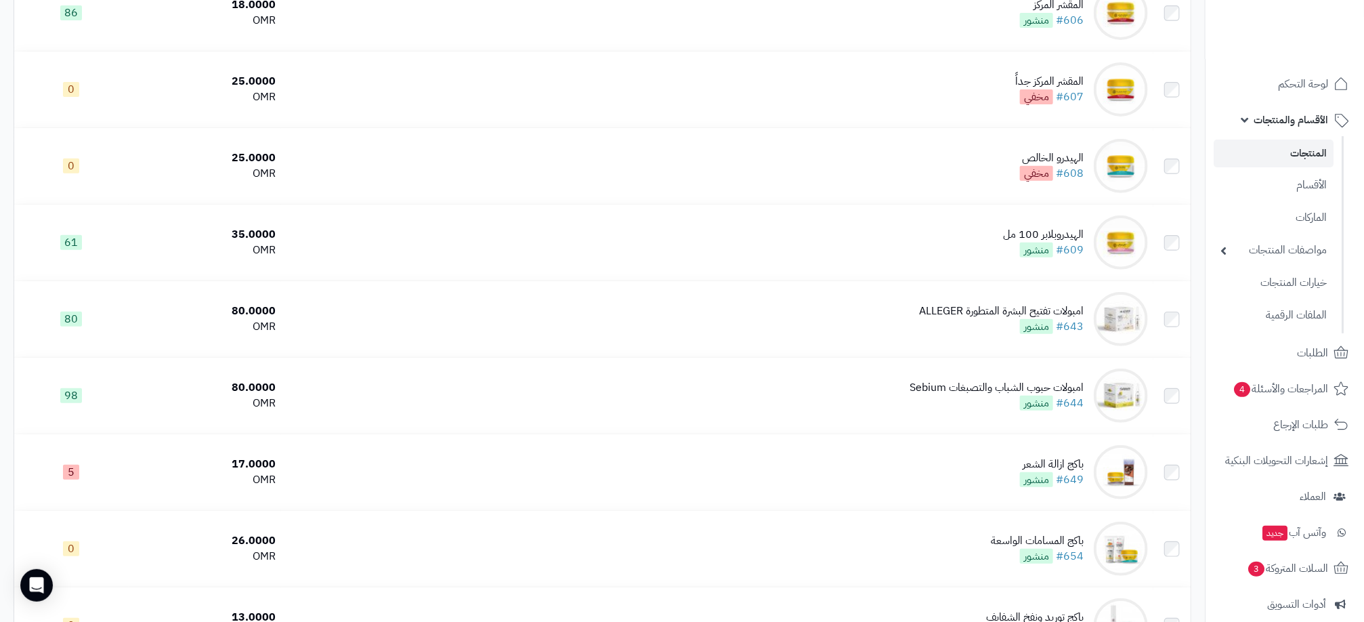
scroll to position [2818, 0]
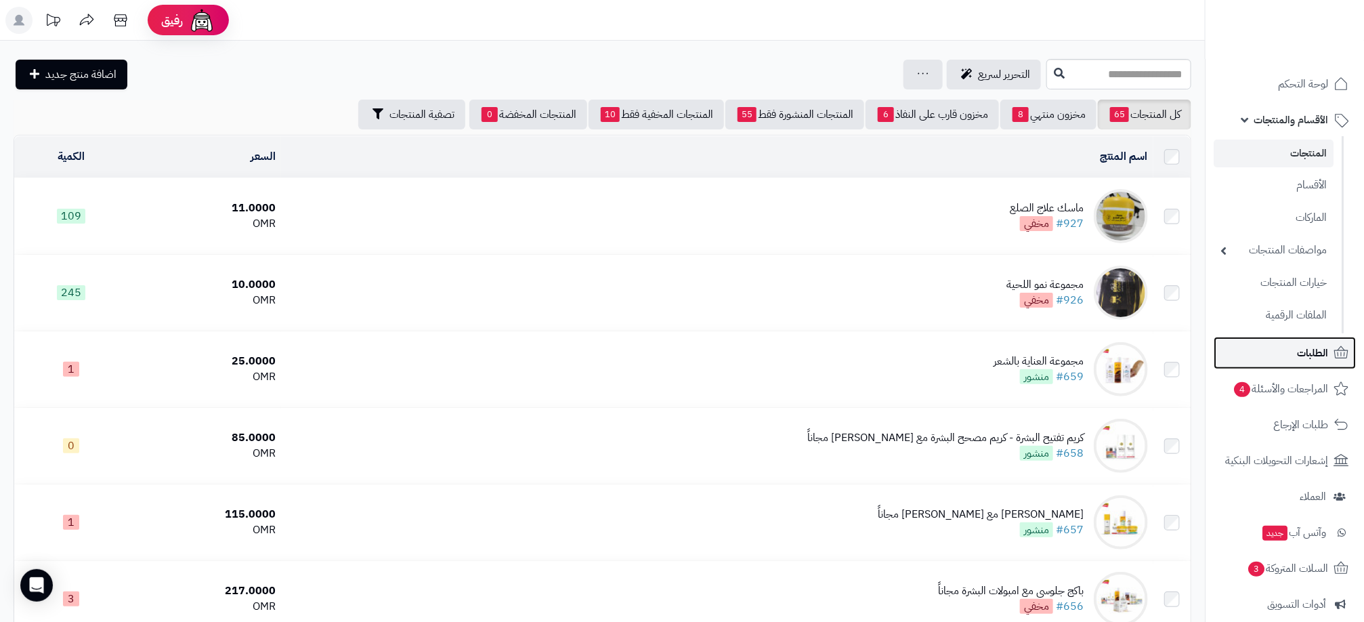
click at [1305, 350] on span "الطلبات" at bounding box center [1312, 352] width 31 height 19
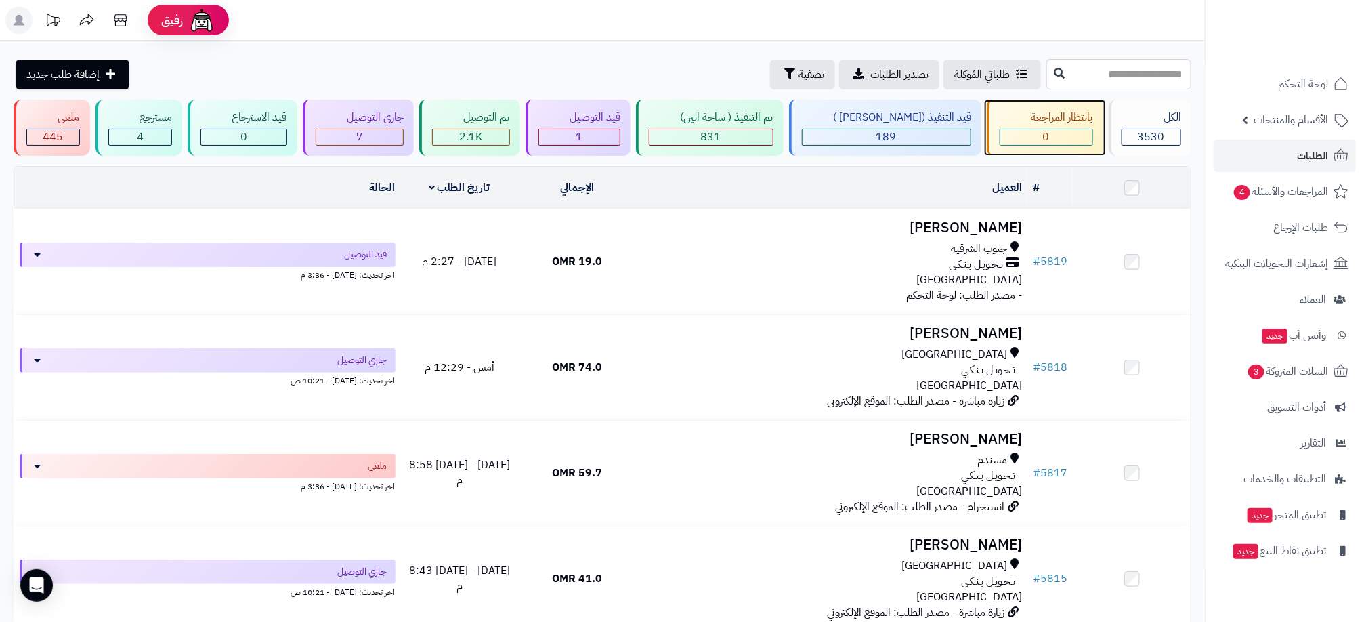
click at [1012, 136] on div "0" at bounding box center [1046, 137] width 92 height 16
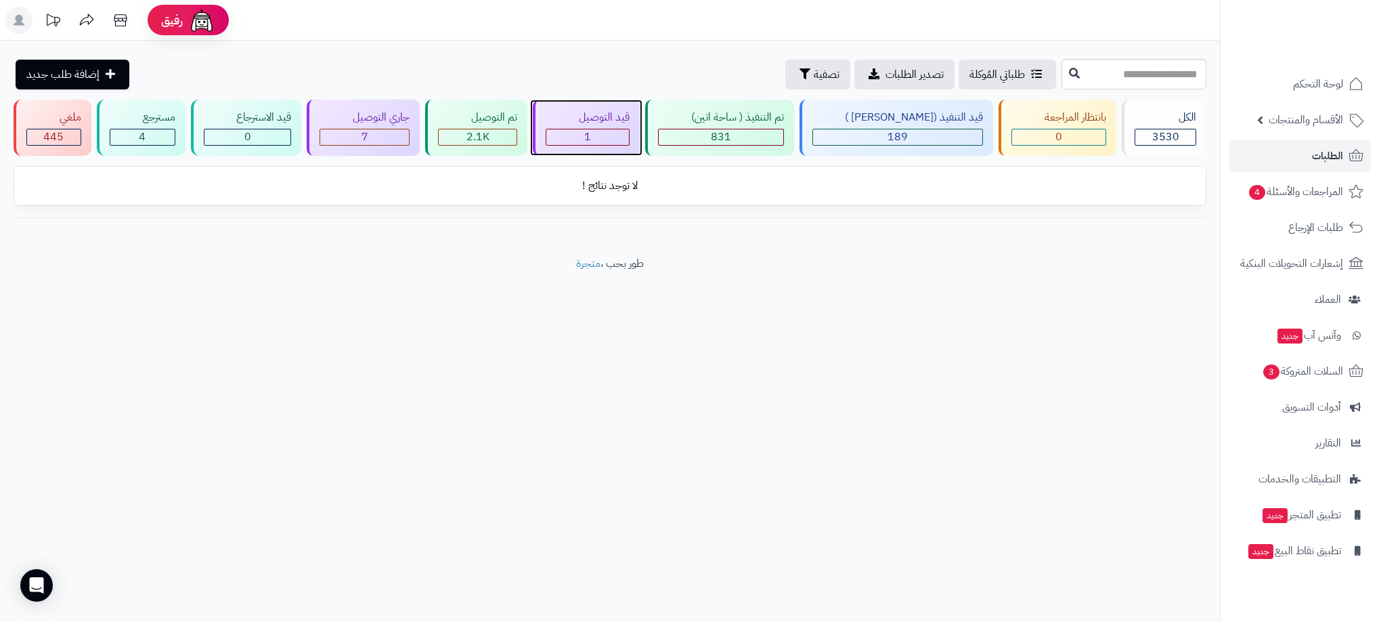
click at [592, 132] on div "1" at bounding box center [587, 137] width 83 height 16
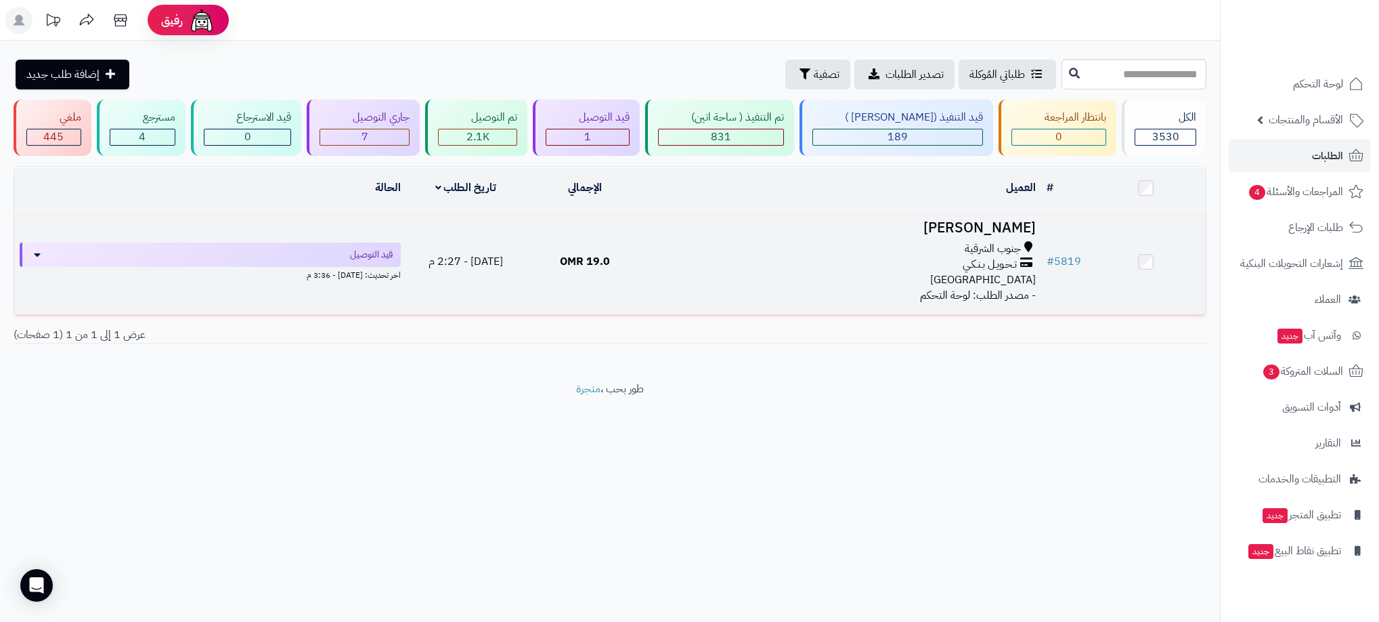
click at [681, 257] on div "تـحـويـل بـنـكـي" at bounding box center [843, 265] width 386 height 16
